Goal: Information Seeking & Learning: Find specific fact

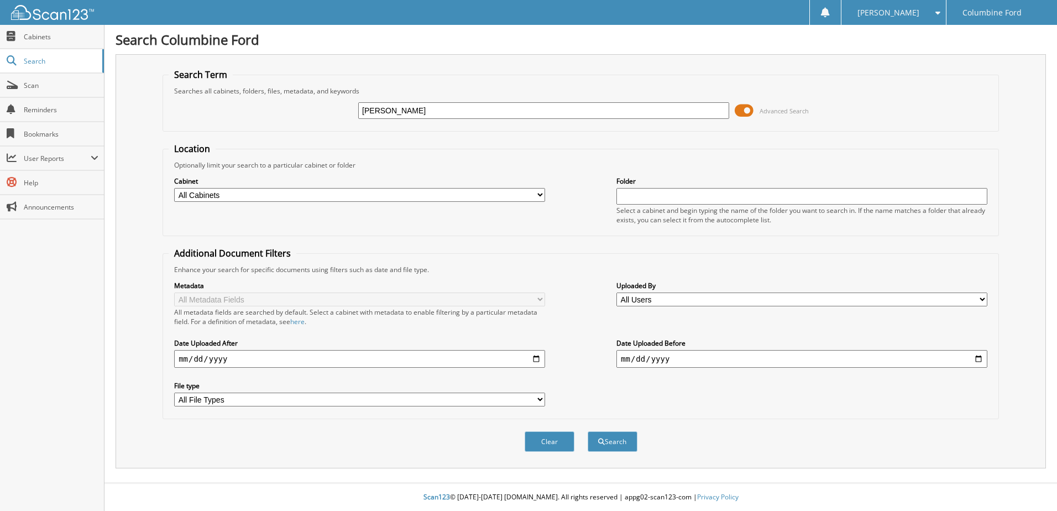
type input "[PERSON_NAME]"
click at [588, 431] on button "Search" at bounding box center [613, 441] width 50 height 20
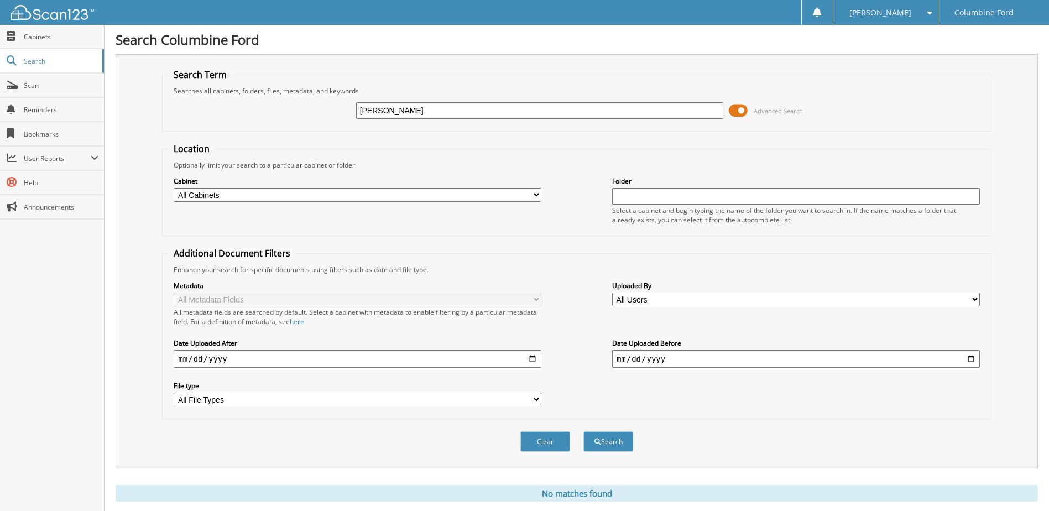
click at [458, 112] on input "[PERSON_NAME]" at bounding box center [540, 110] width 368 height 17
type input "[PERSON_NAME]"
click at [583, 431] on button "Search" at bounding box center [608, 441] width 50 height 20
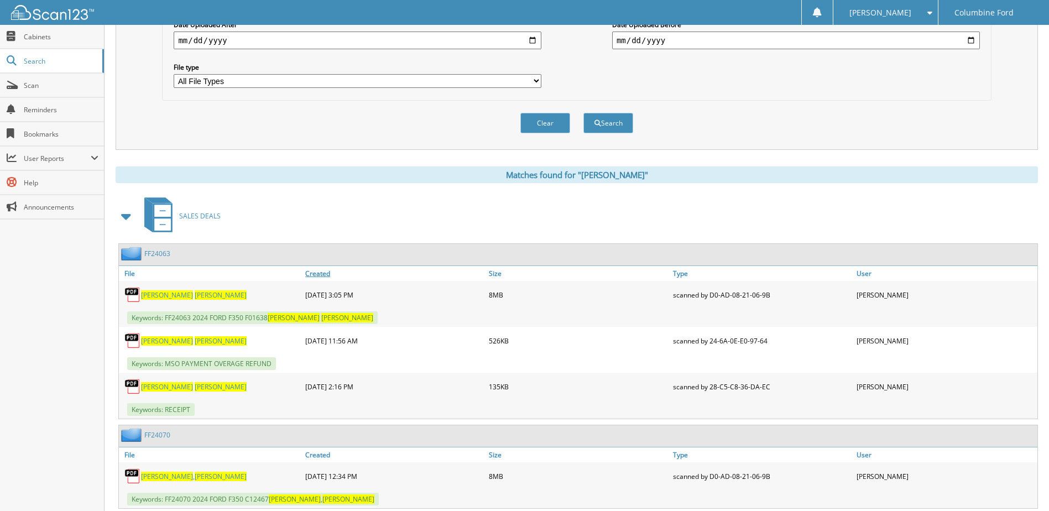
scroll to position [332, 0]
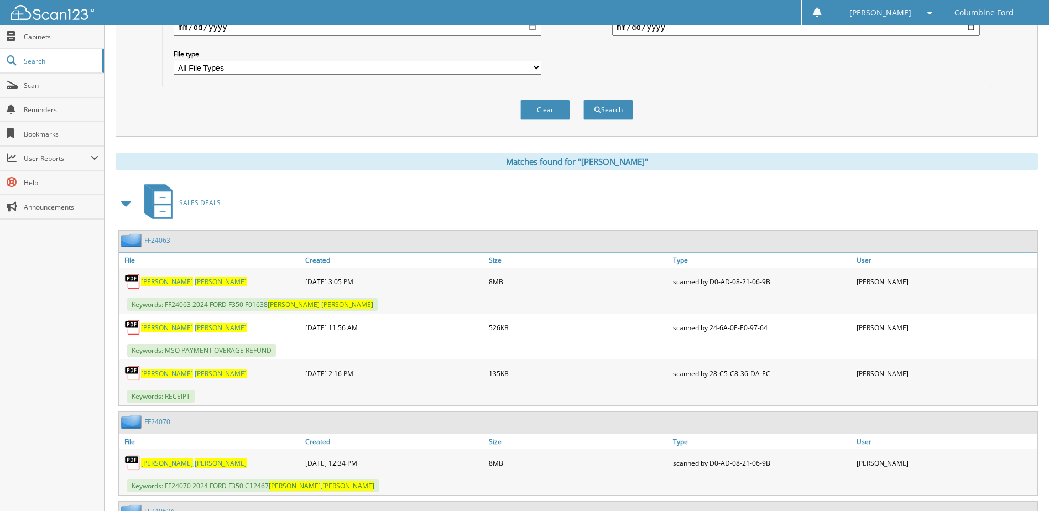
click at [150, 242] on link "FF24063" at bounding box center [157, 240] width 26 height 9
